Goal: Task Accomplishment & Management: Manage account settings

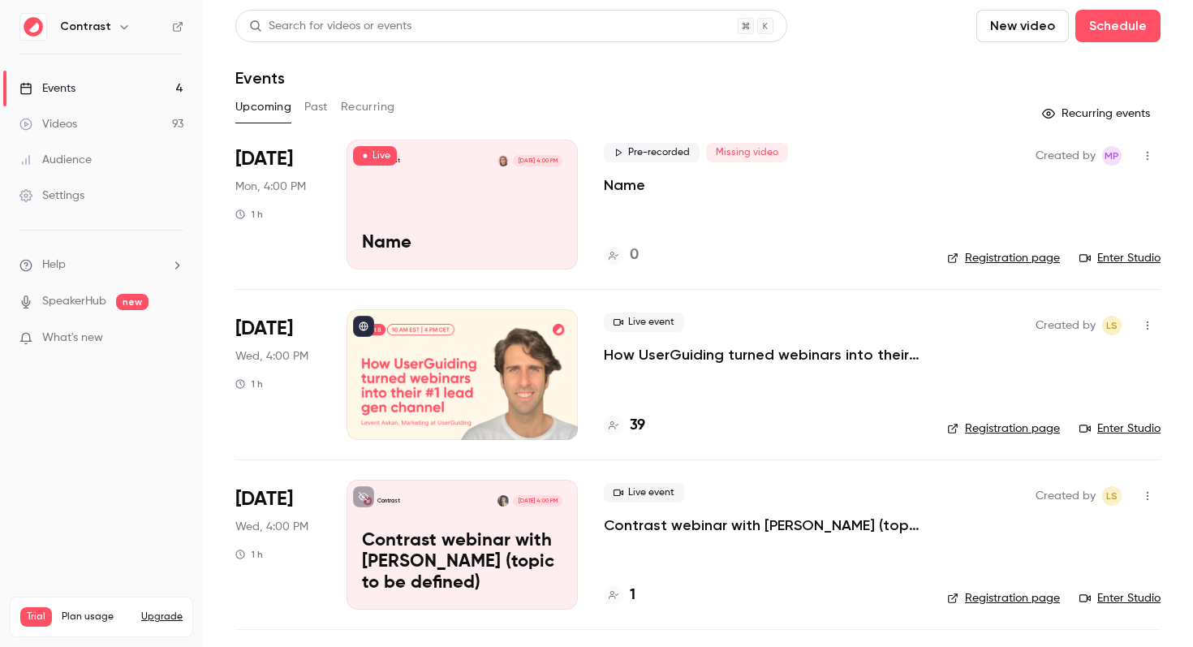
click at [68, 199] on div "Settings" at bounding box center [51, 196] width 65 height 16
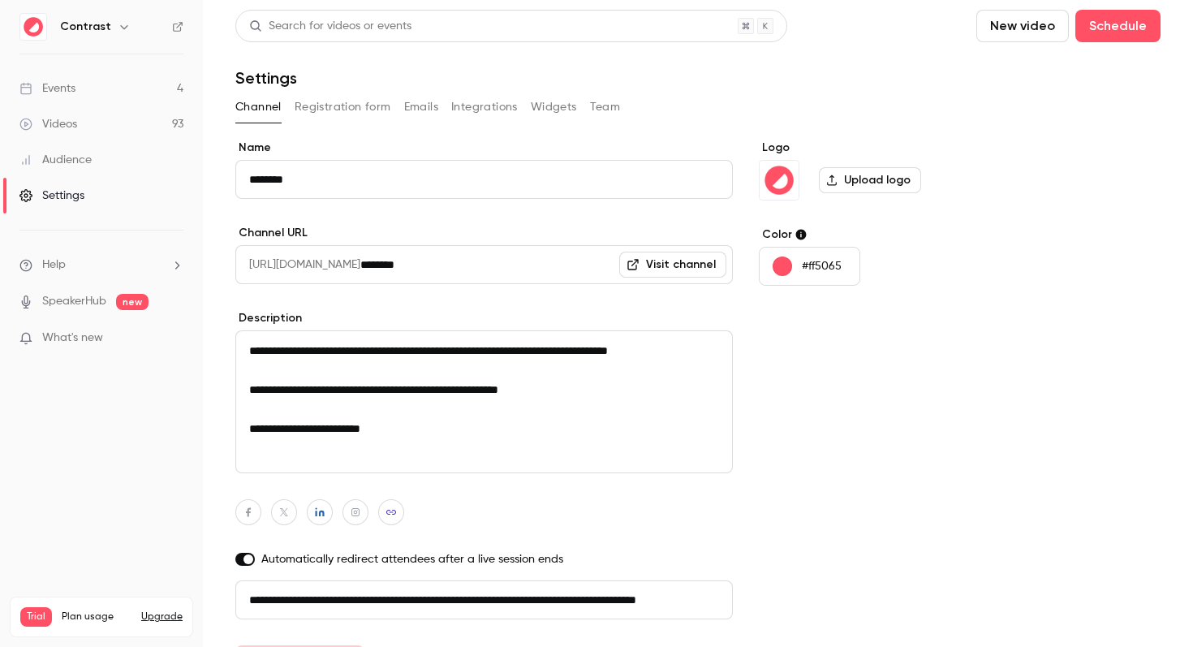
scroll to position [0, 92]
click at [497, 107] on button "Integrations" at bounding box center [484, 107] width 67 height 26
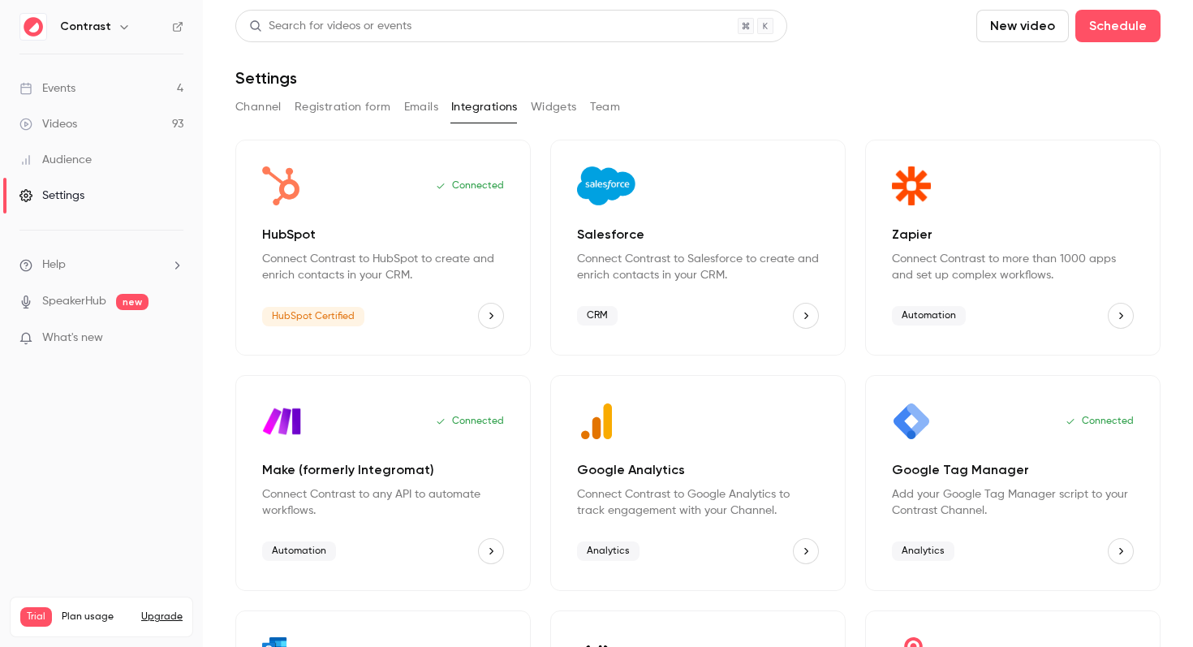
click at [936, 453] on div "Connected Google Tag Manager Add your Google Tag Manager script to your Contras…" at bounding box center [1012, 483] width 295 height 216
click at [938, 481] on div "Google Tag Manager Add your Google Tag Manager script to your Contrast Channel." at bounding box center [1013, 489] width 242 height 58
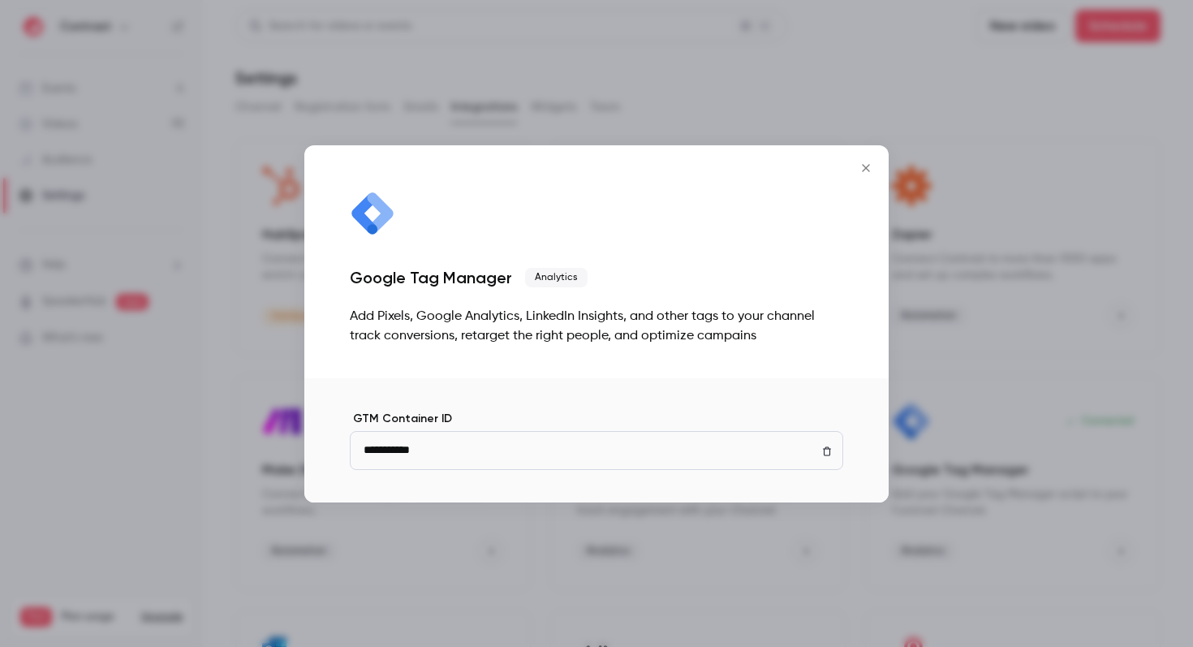
click at [869, 166] on icon "Close" at bounding box center [865, 168] width 19 height 13
